Goal: Information Seeking & Learning: Learn about a topic

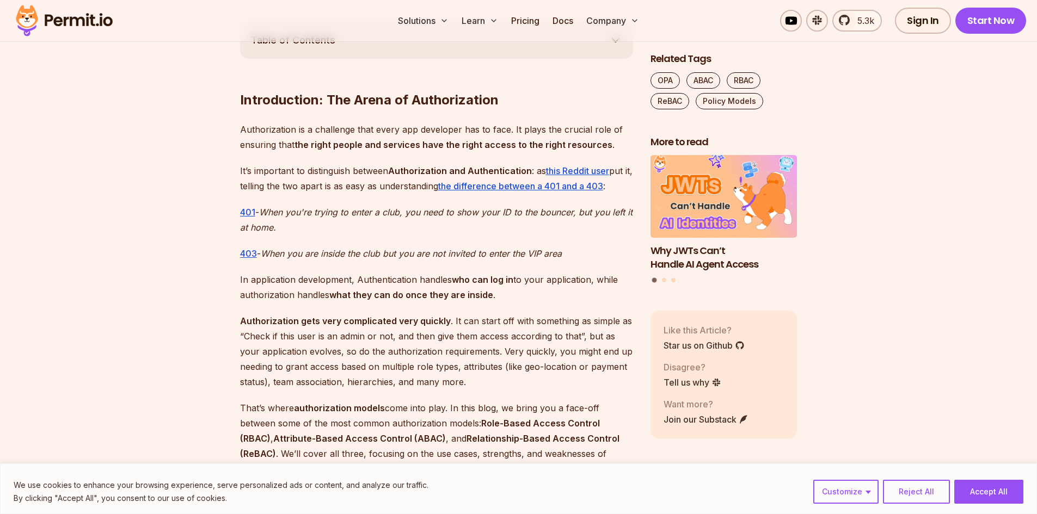
scroll to position [642, 0]
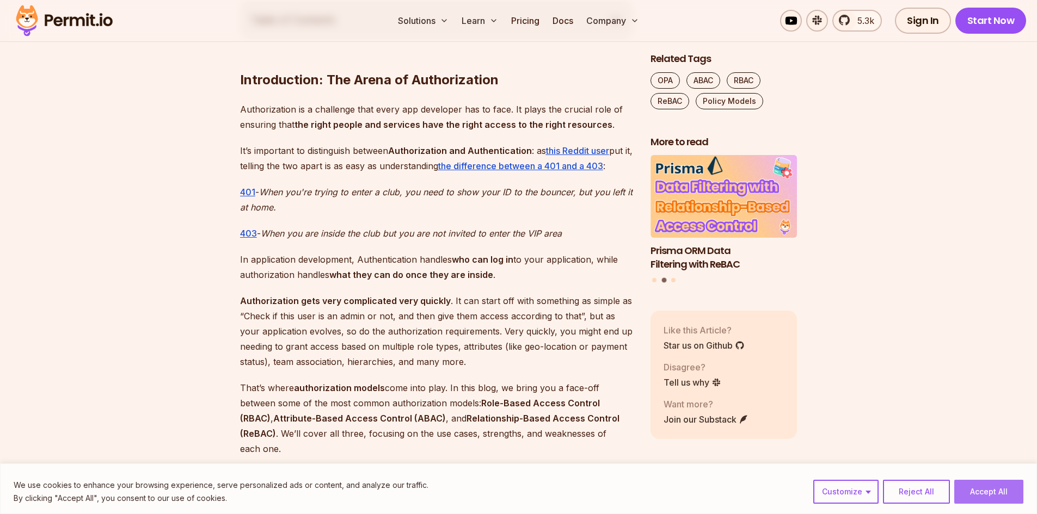
click at [1000, 484] on button "Accept All" at bounding box center [988, 492] width 69 height 24
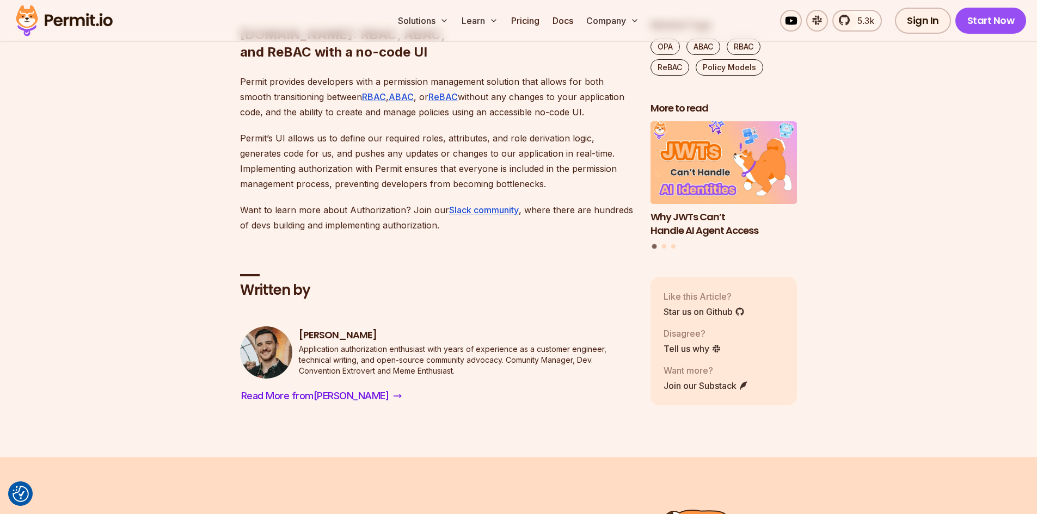
scroll to position [8143, 0]
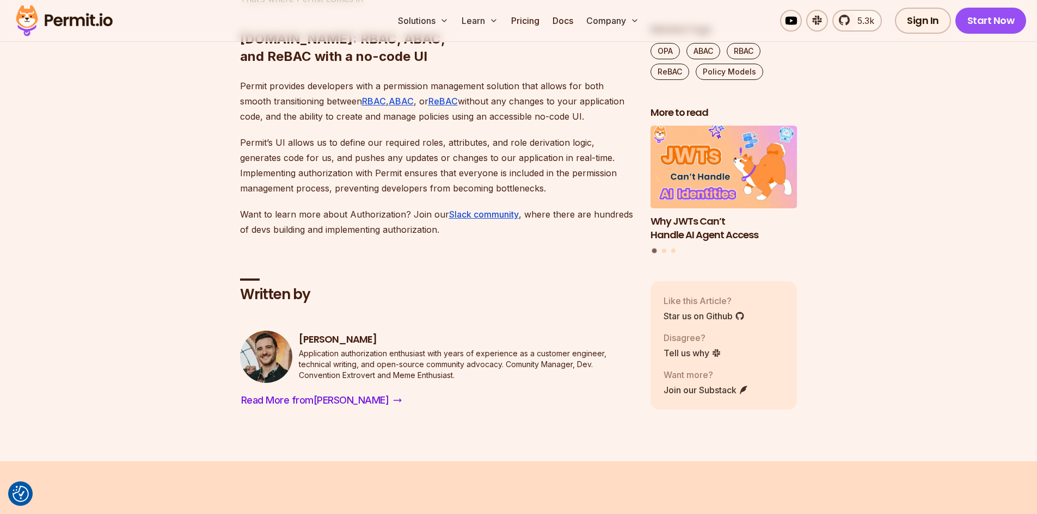
click at [272, 65] on h2 "Permit.io: RBAC, ABAC, and ReBAC with a no-code UI" at bounding box center [436, 26] width 393 height 78
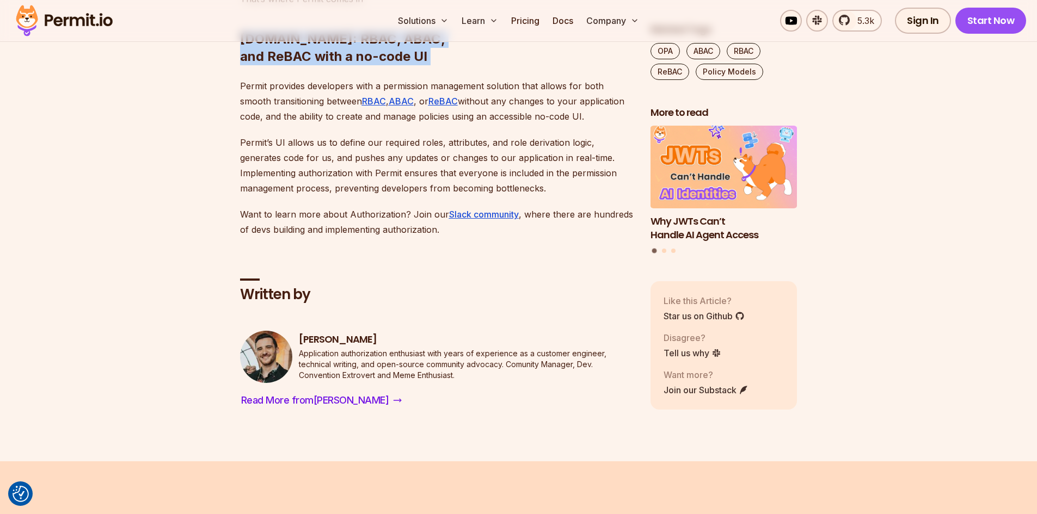
click at [272, 65] on h2 "Permit.io: RBAC, ABAC, and ReBAC with a no-code UI" at bounding box center [436, 26] width 393 height 78
click at [330, 65] on h2 "Permit.io: RBAC, ABAC, and ReBAC with a no-code UI" at bounding box center [436, 26] width 393 height 78
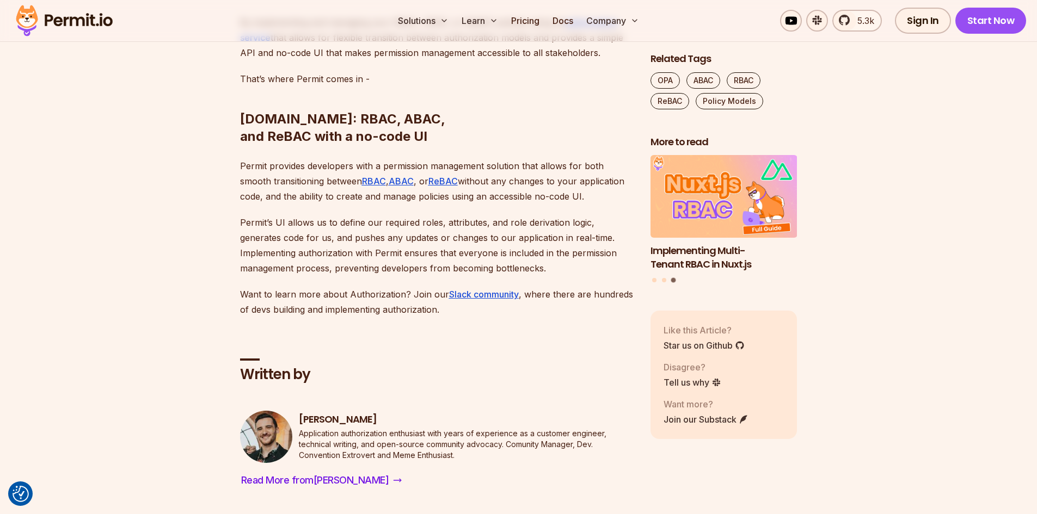
scroll to position [8043, 0]
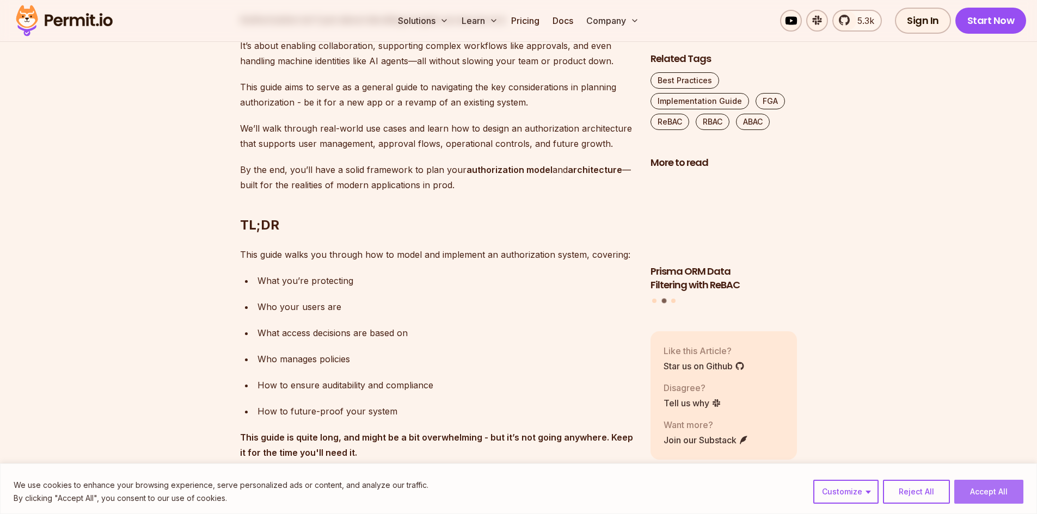
scroll to position [710, 0]
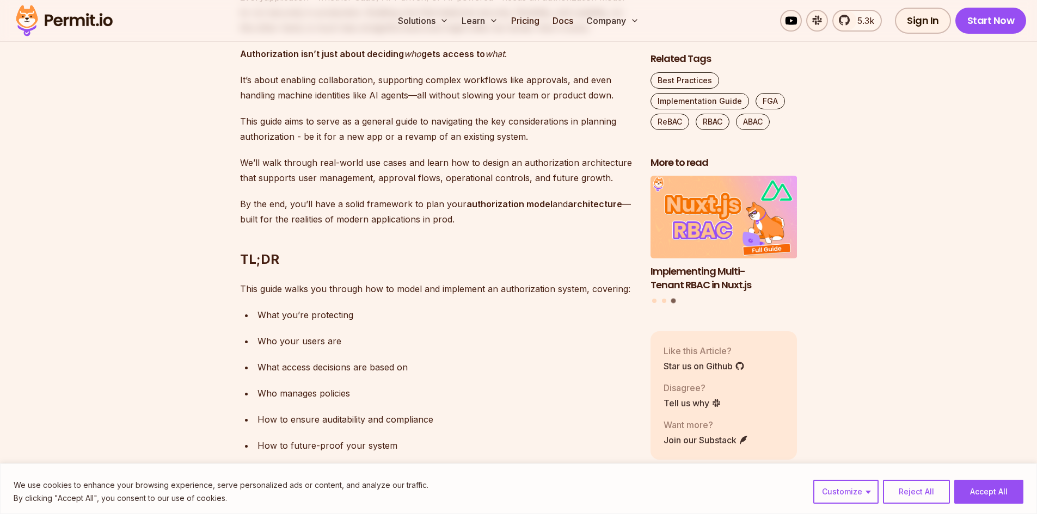
click at [998, 493] on button "Accept All" at bounding box center [988, 492] width 69 height 24
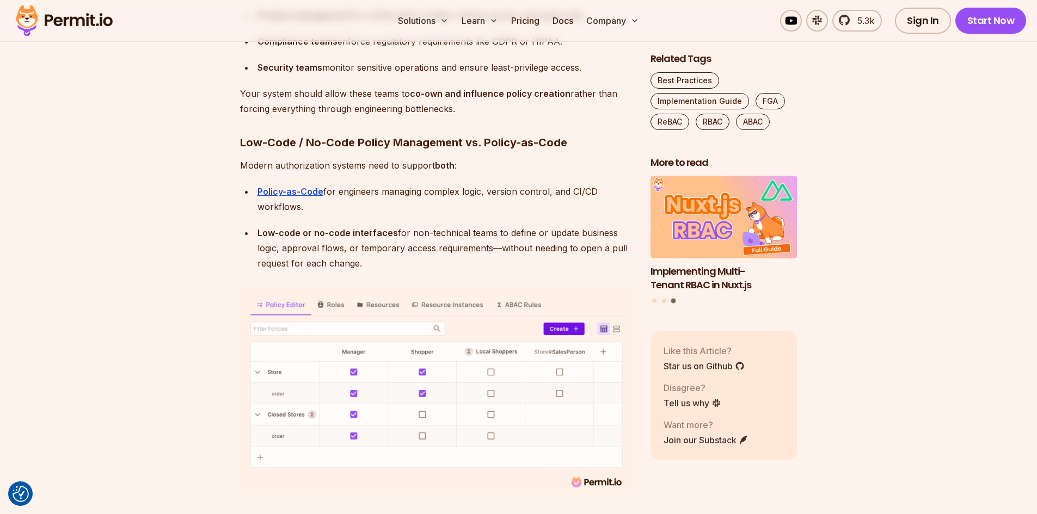
scroll to position [5690, 0]
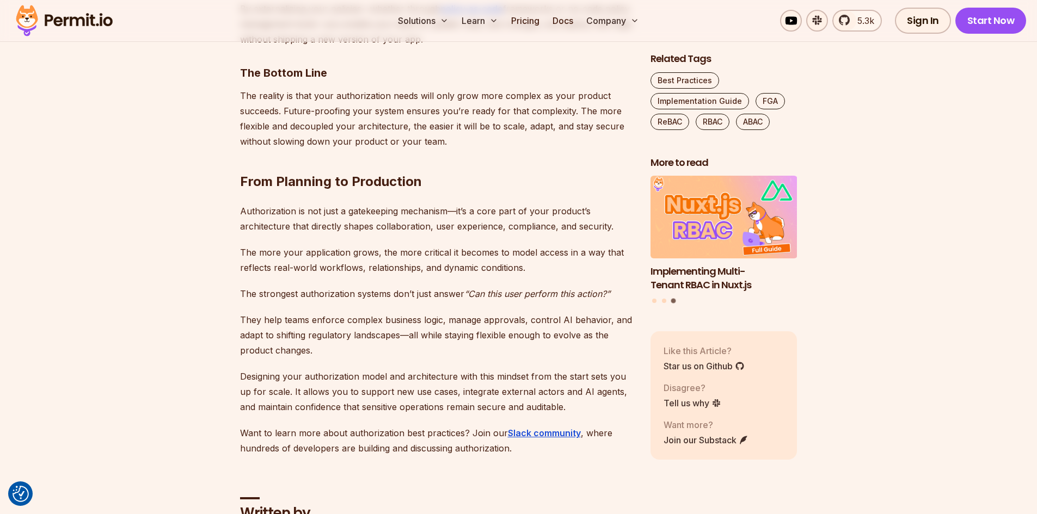
scroll to position [10009, 0]
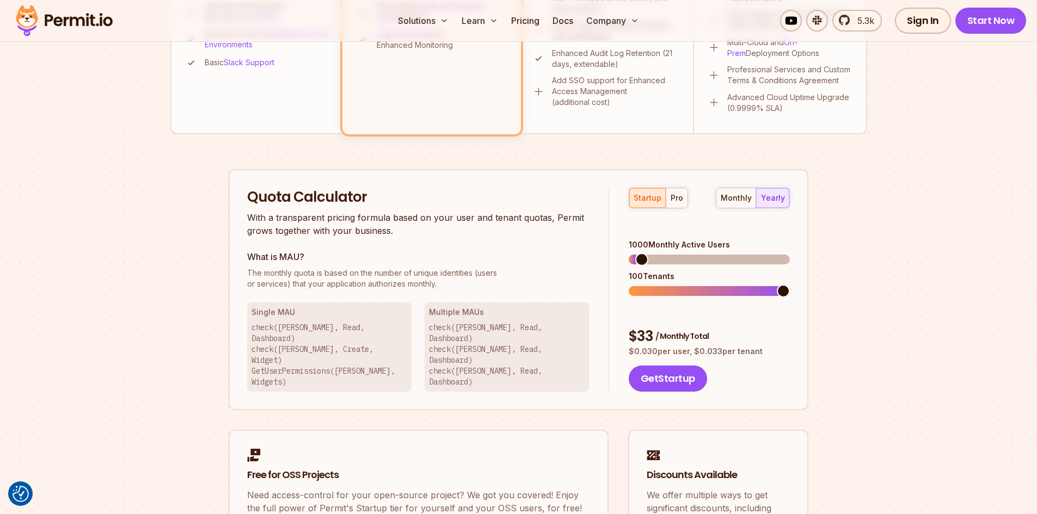
scroll to position [569, 0]
click at [790, 252] on span at bounding box center [783, 258] width 13 height 13
click at [790, 284] on span at bounding box center [783, 290] width 13 height 13
click at [678, 196] on div "pro" at bounding box center [676, 197] width 13 height 11
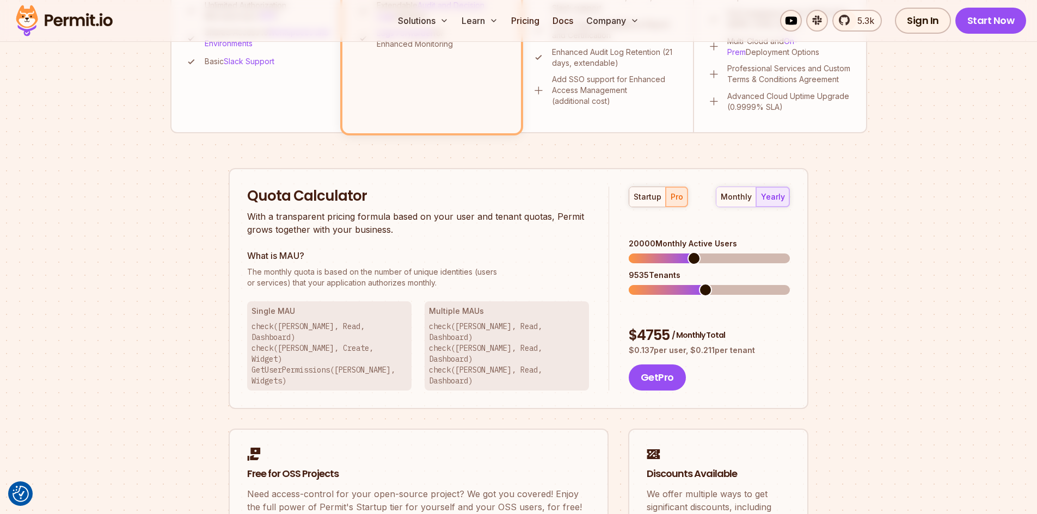
click at [705, 284] on span at bounding box center [705, 290] width 13 height 13
click at [694, 284] on span at bounding box center [694, 290] width 13 height 13
click at [750, 199] on div "monthly" at bounding box center [735, 197] width 31 height 11
click at [774, 199] on div "yearly" at bounding box center [773, 197] width 24 height 11
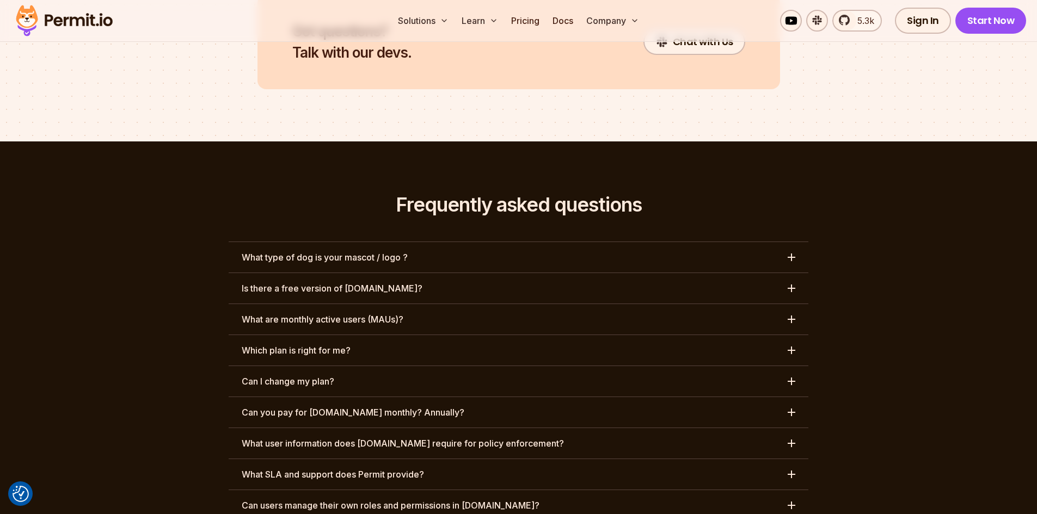
scroll to position [4902, 0]
click at [588, 366] on button "Can I change my plan?" at bounding box center [519, 381] width 580 height 30
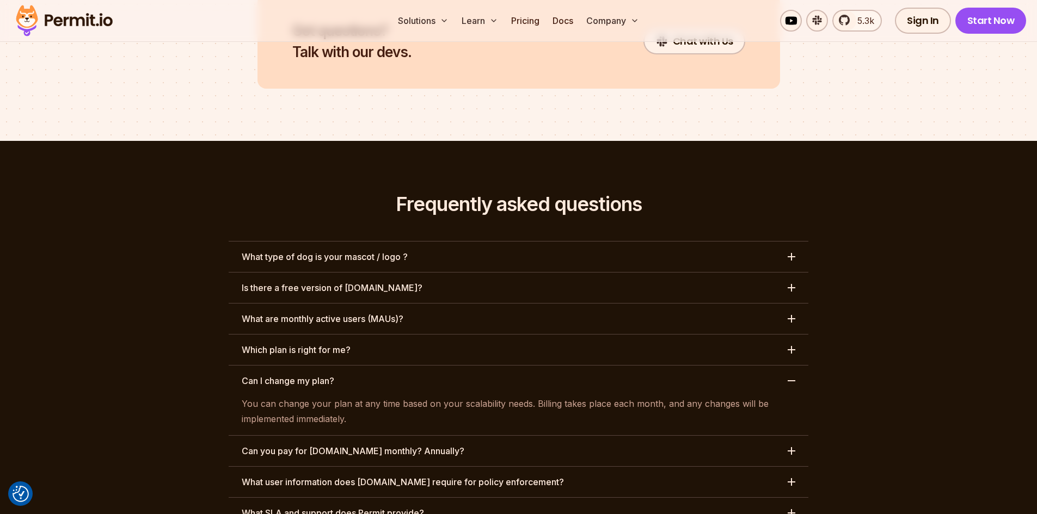
click at [588, 366] on button "Can I change my plan?" at bounding box center [519, 381] width 580 height 30
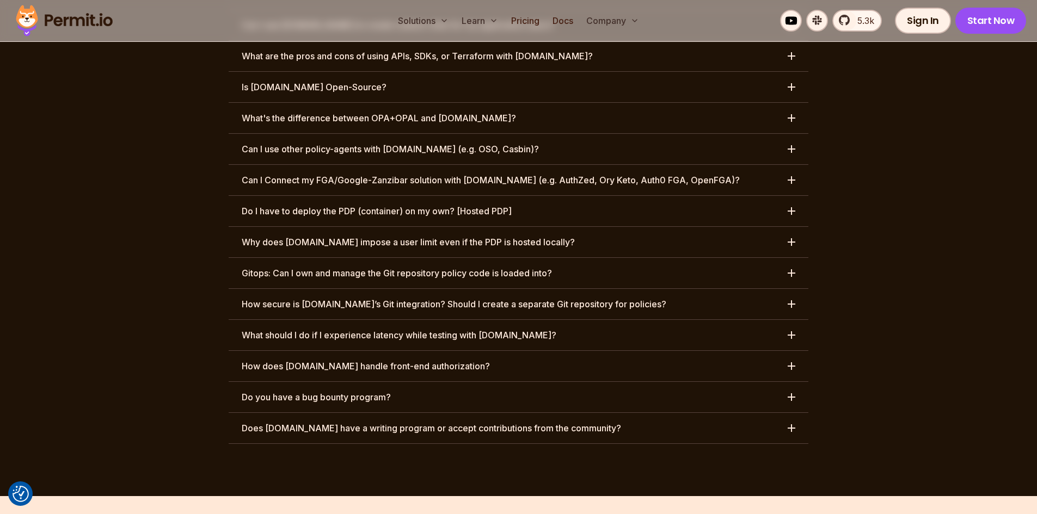
scroll to position [5549, 0]
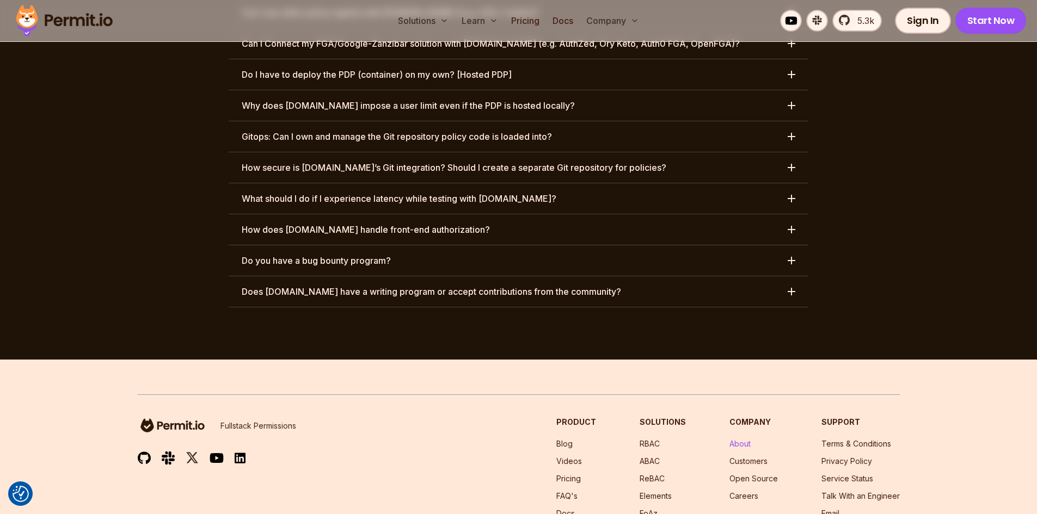
click at [735, 439] on link "About" at bounding box center [739, 443] width 21 height 9
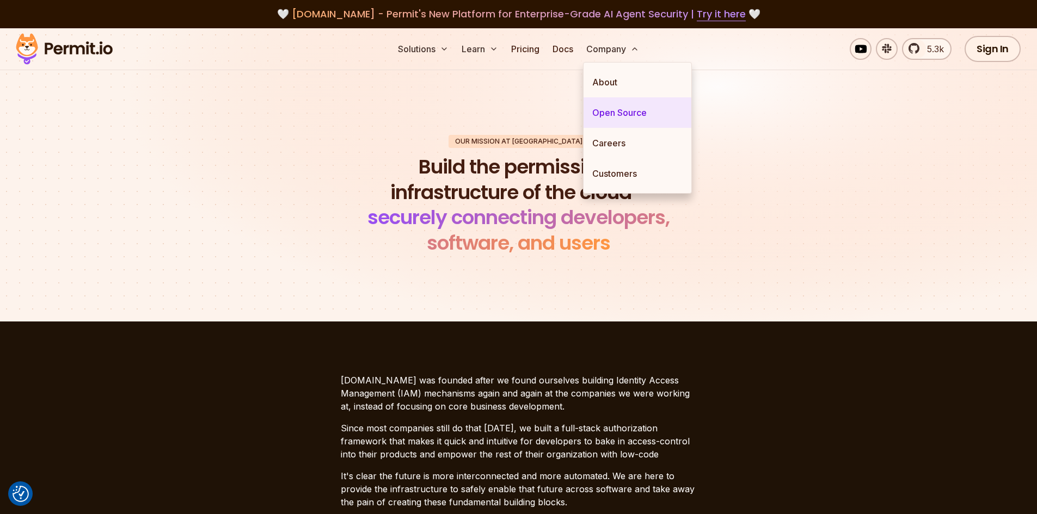
drag, startPoint x: 623, startPoint y: 112, endPoint x: 629, endPoint y: 112, distance: 6.5
click at [624, 112] on link "Open Source" at bounding box center [637, 112] width 108 height 30
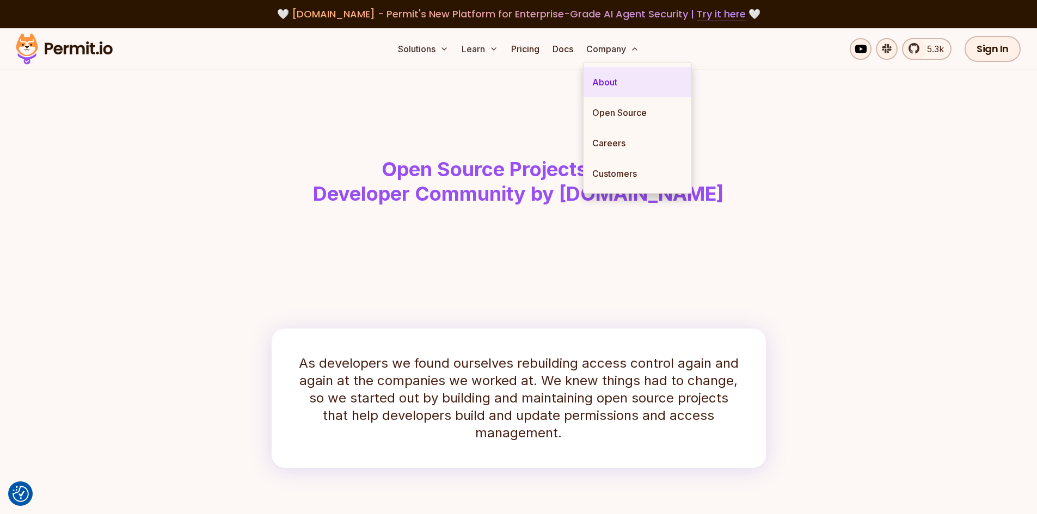
click at [601, 84] on link "About" at bounding box center [637, 82] width 108 height 30
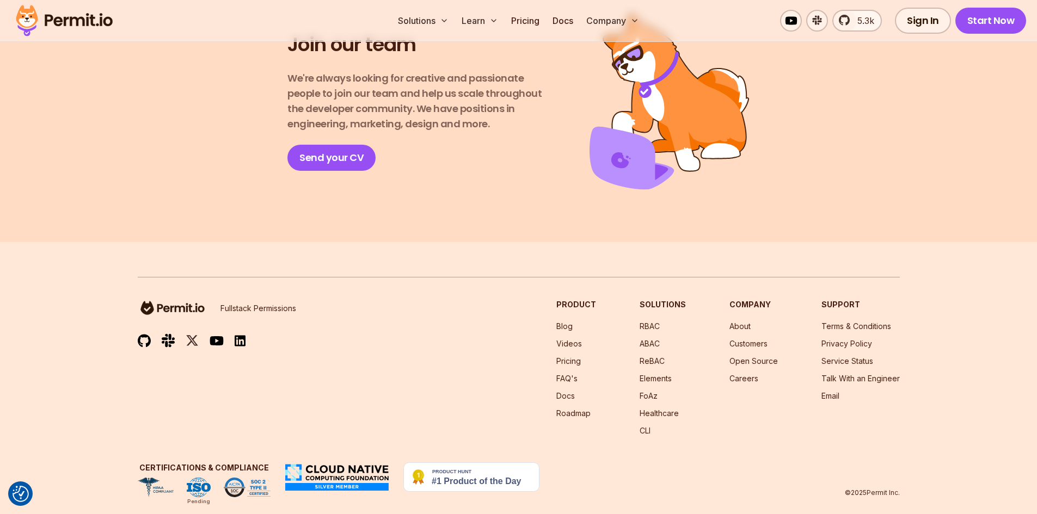
scroll to position [1925, 0]
click at [857, 321] on link "Terms & Conditions" at bounding box center [856, 325] width 70 height 9
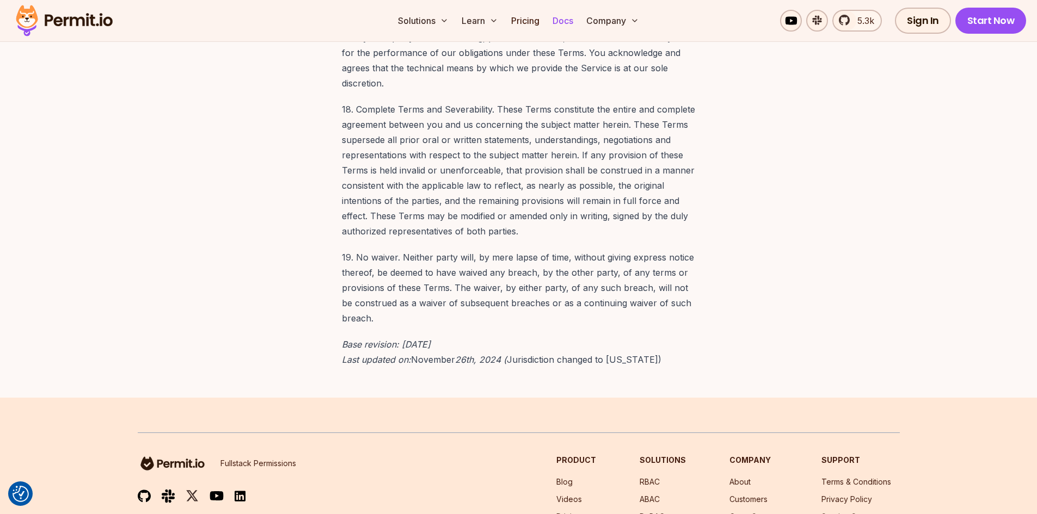
scroll to position [8294, 0]
